Goal: Task Accomplishment & Management: Use online tool/utility

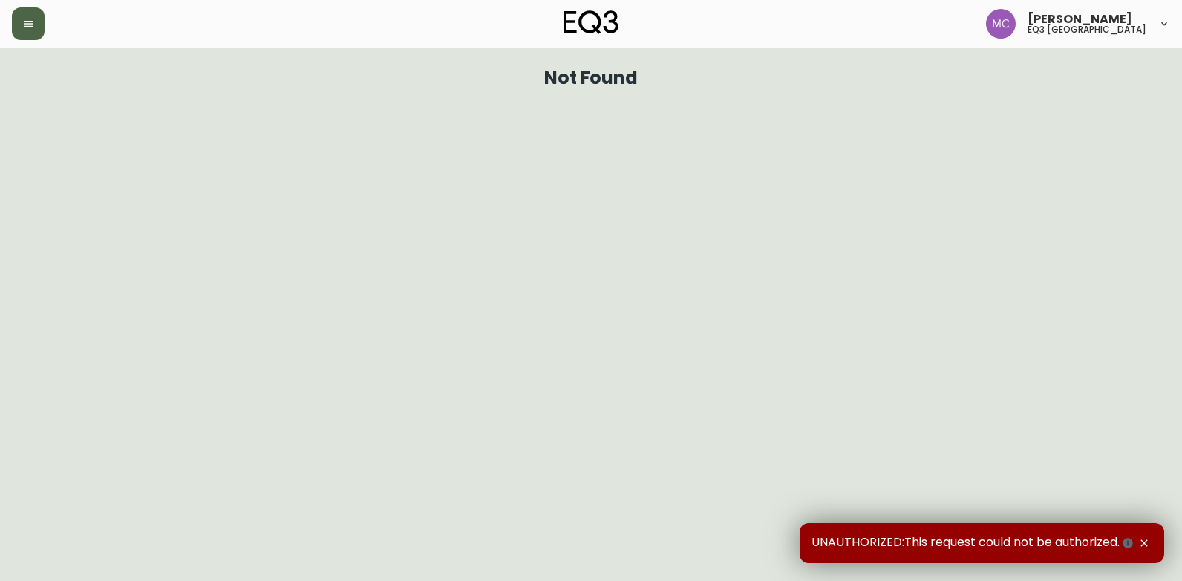
click at [36, 24] on button "button" at bounding box center [28, 23] width 33 height 33
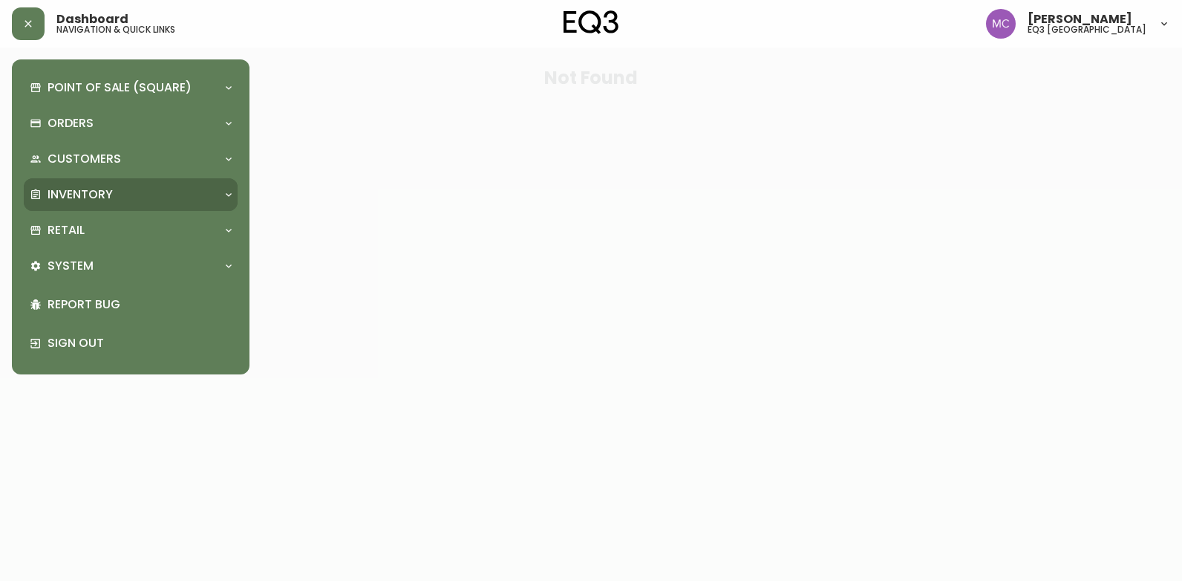
click at [144, 192] on div "Inventory" at bounding box center [123, 194] width 187 height 16
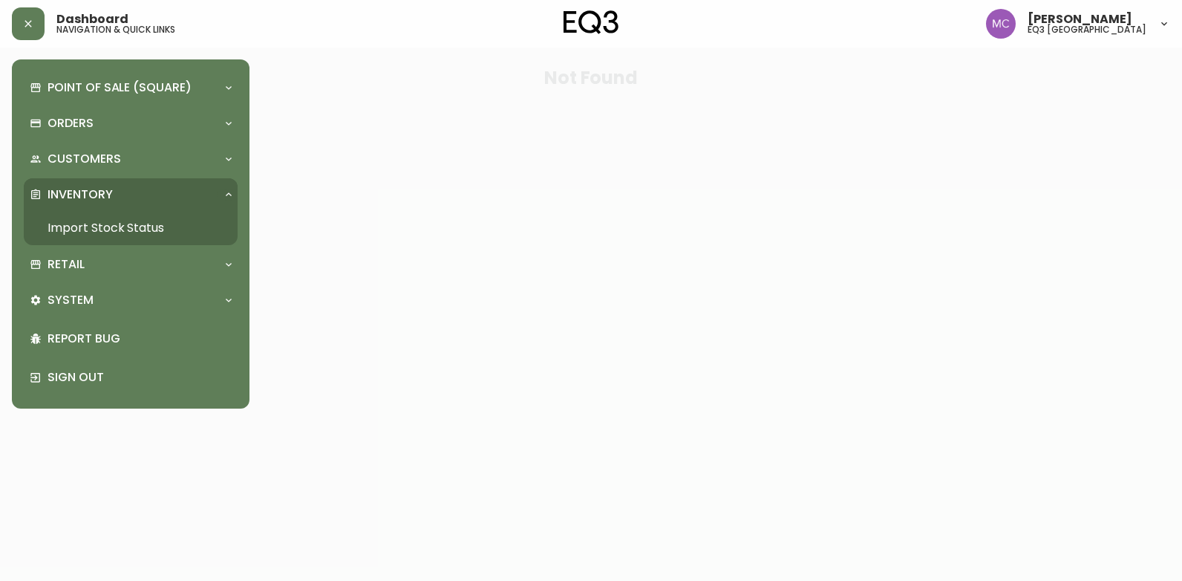
click at [148, 228] on link "Import Stock Status" at bounding box center [131, 228] width 214 height 34
